Goal: Navigation & Orientation: Find specific page/section

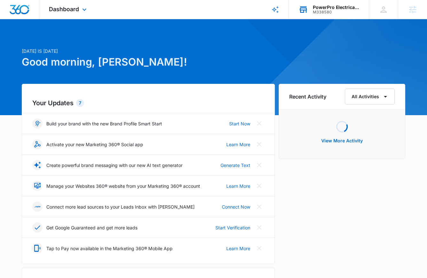
click at [339, 12] on div "M338580" at bounding box center [336, 12] width 47 height 4
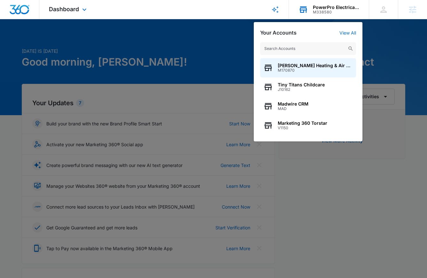
click at [317, 51] on input "text" at bounding box center [308, 48] width 96 height 13
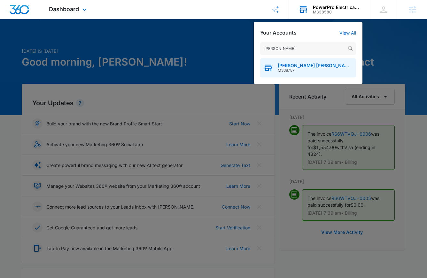
type input "pearlman"
click at [313, 66] on span "[PERSON_NAME] [PERSON_NAME] Events Agency" at bounding box center [315, 65] width 75 height 5
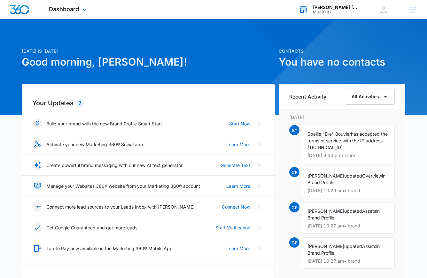
click at [63, 13] on div "Dashboard Apps Reputation Websites Forms CRM Email Social Payments POS Content …" at bounding box center [68, 9] width 59 height 19
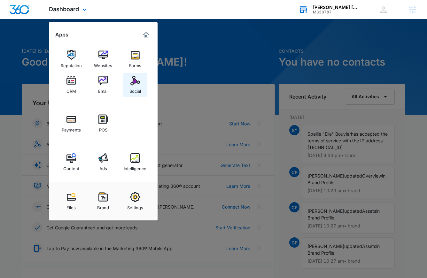
drag, startPoint x: 134, startPoint y: 83, endPoint x: 135, endPoint y: 86, distance: 3.3
click at [134, 83] on img at bounding box center [136, 81] width 10 height 10
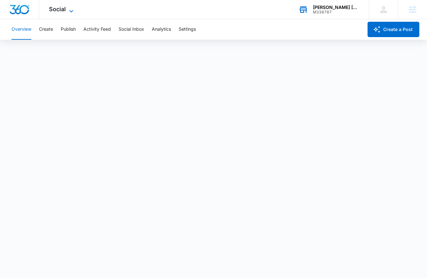
click at [60, 12] on span "Social" at bounding box center [57, 9] width 17 height 7
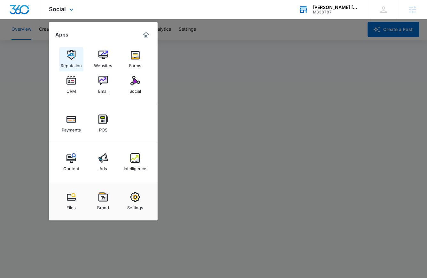
click at [71, 50] on link "Reputation" at bounding box center [71, 59] width 24 height 24
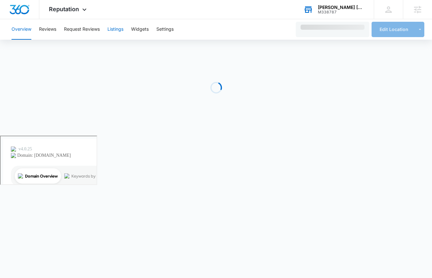
click at [116, 29] on button "Listings" at bounding box center [115, 29] width 16 height 20
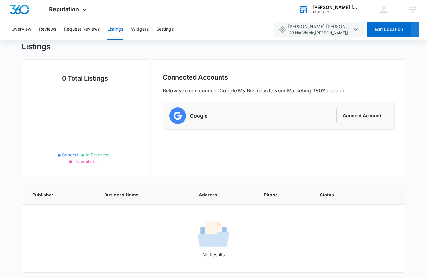
scroll to position [20, 0]
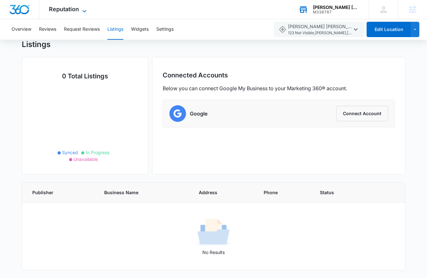
click at [55, 10] on span "Reputation" at bounding box center [64, 9] width 30 height 7
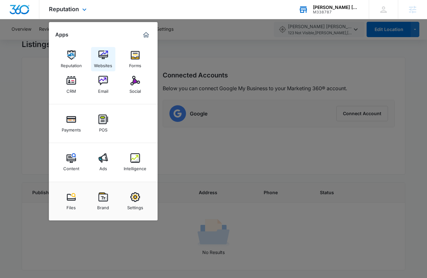
click at [102, 64] on div "Websites" at bounding box center [103, 64] width 18 height 8
